Goal: Check status: Check status

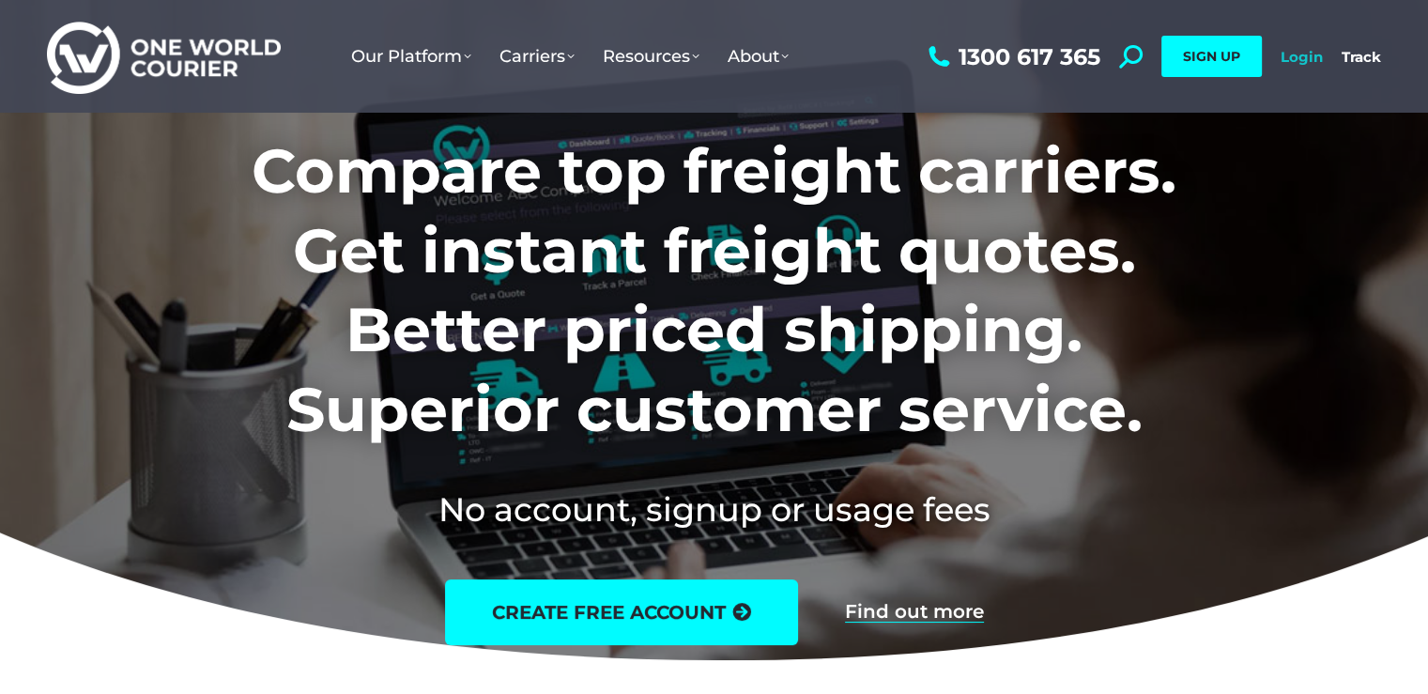
click at [1307, 52] on link "Login" at bounding box center [1302, 57] width 42 height 18
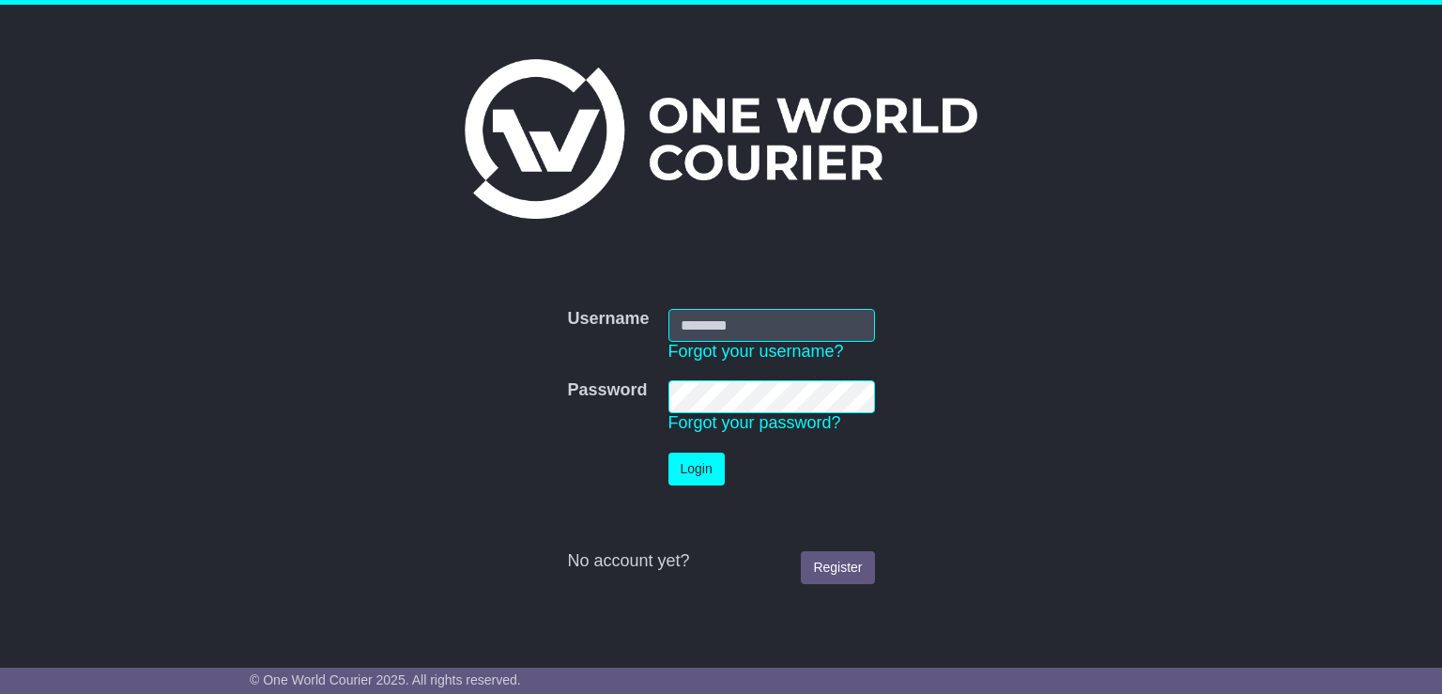
type input "**********"
click at [705, 482] on button "Login" at bounding box center [697, 469] width 56 height 33
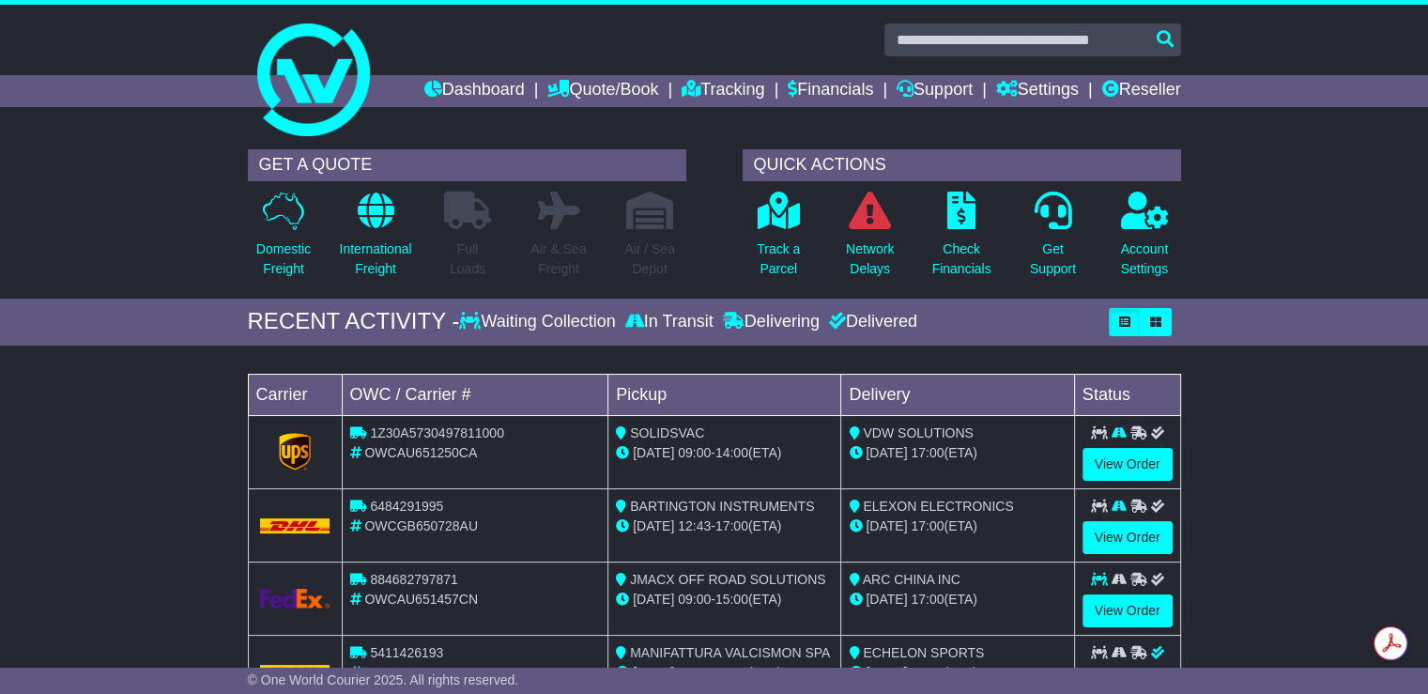
scroll to position [282, 0]
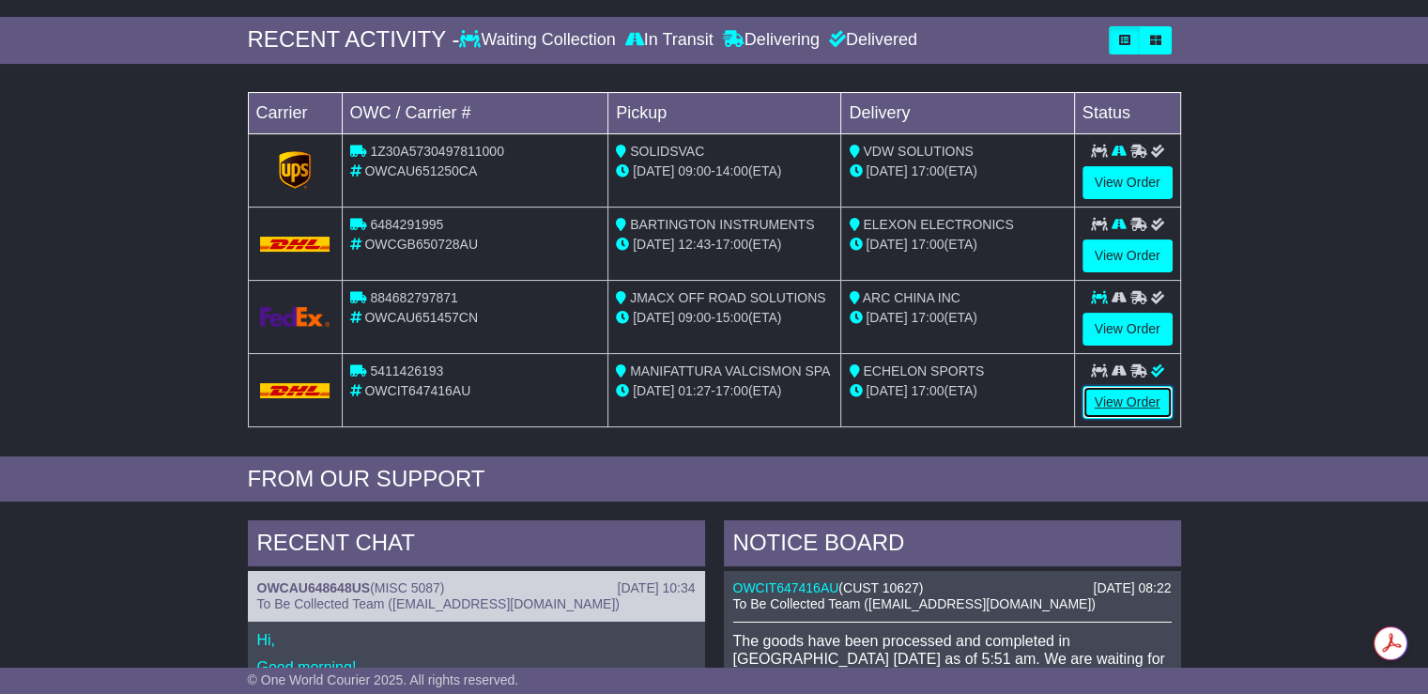
click at [1145, 398] on link "View Order" at bounding box center [1128, 402] width 90 height 33
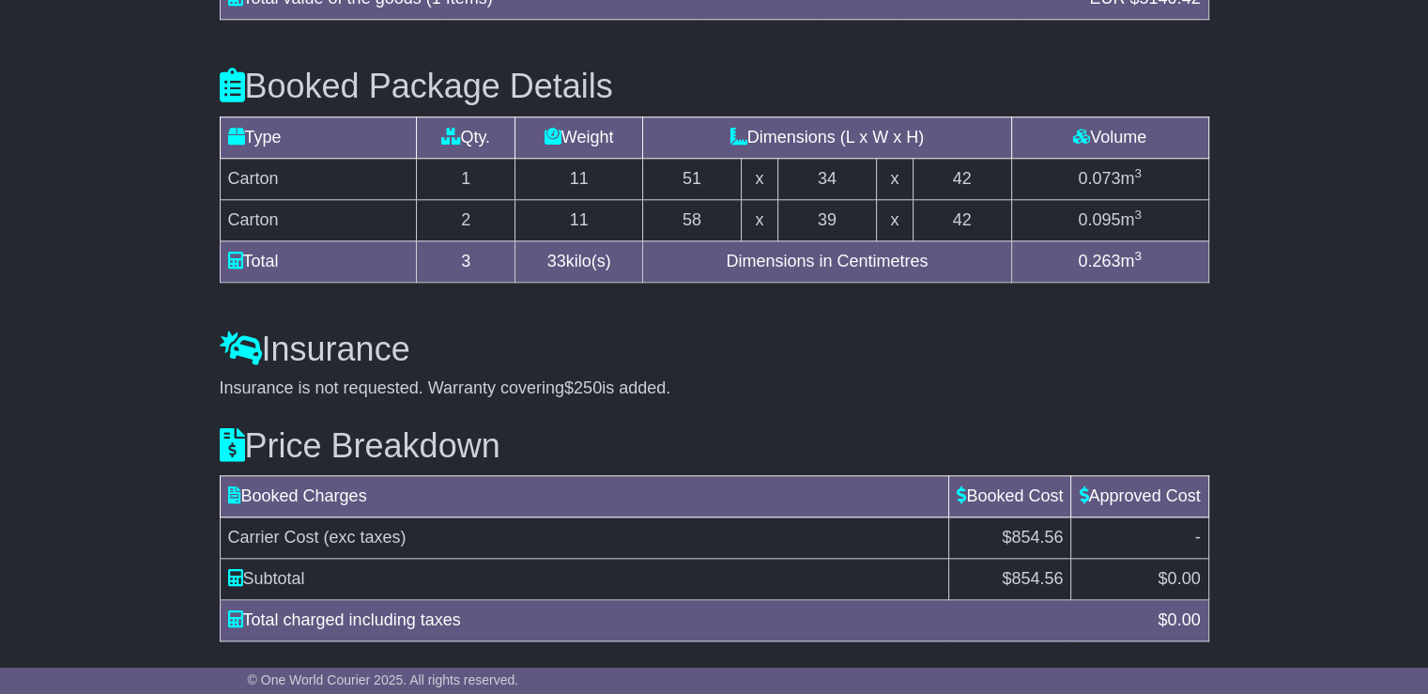
scroll to position [1930, 0]
